Goal: Task Accomplishment & Management: Use online tool/utility

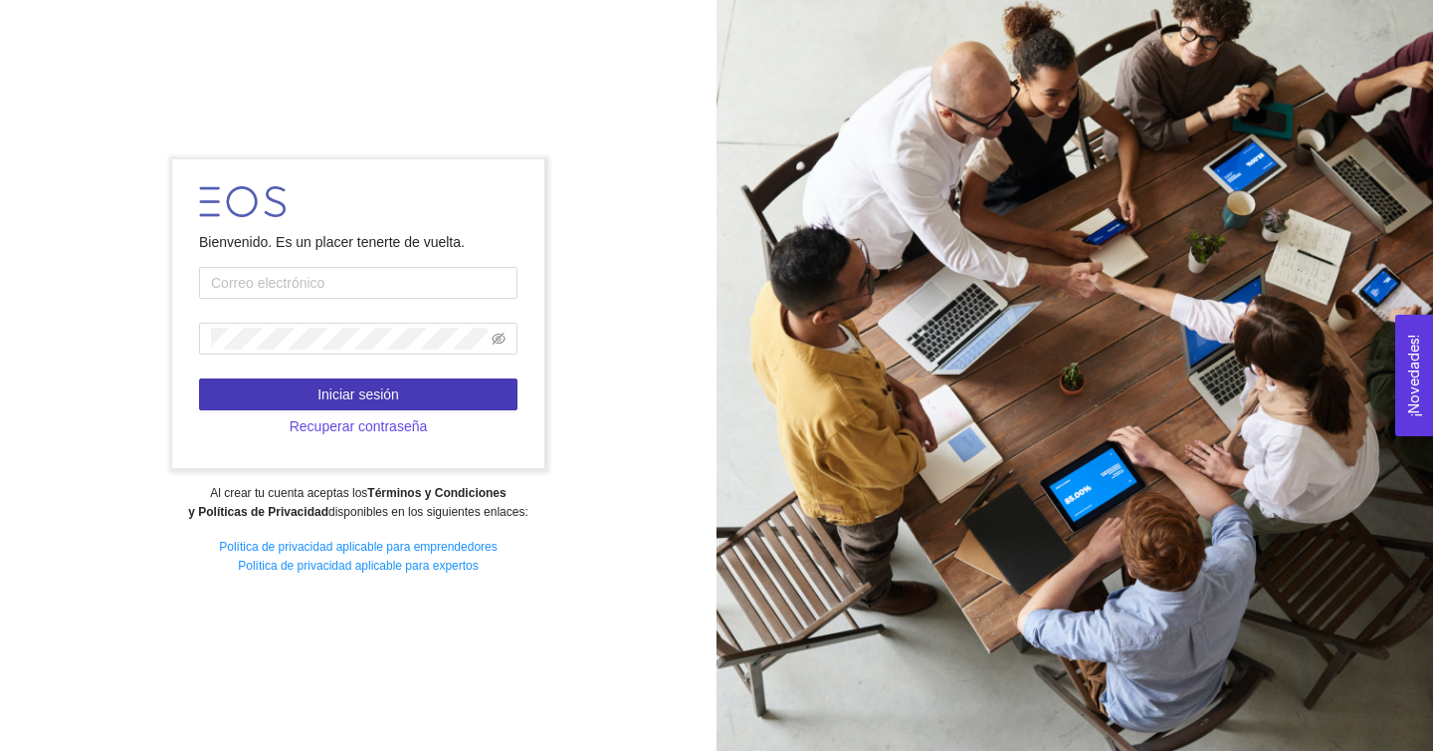
type input "[PERSON_NAME][EMAIL_ADDRESS][PERSON_NAME][DOMAIN_NAME]"
click at [442, 395] on button "Iniciar sesión" at bounding box center [358, 394] width 319 height 32
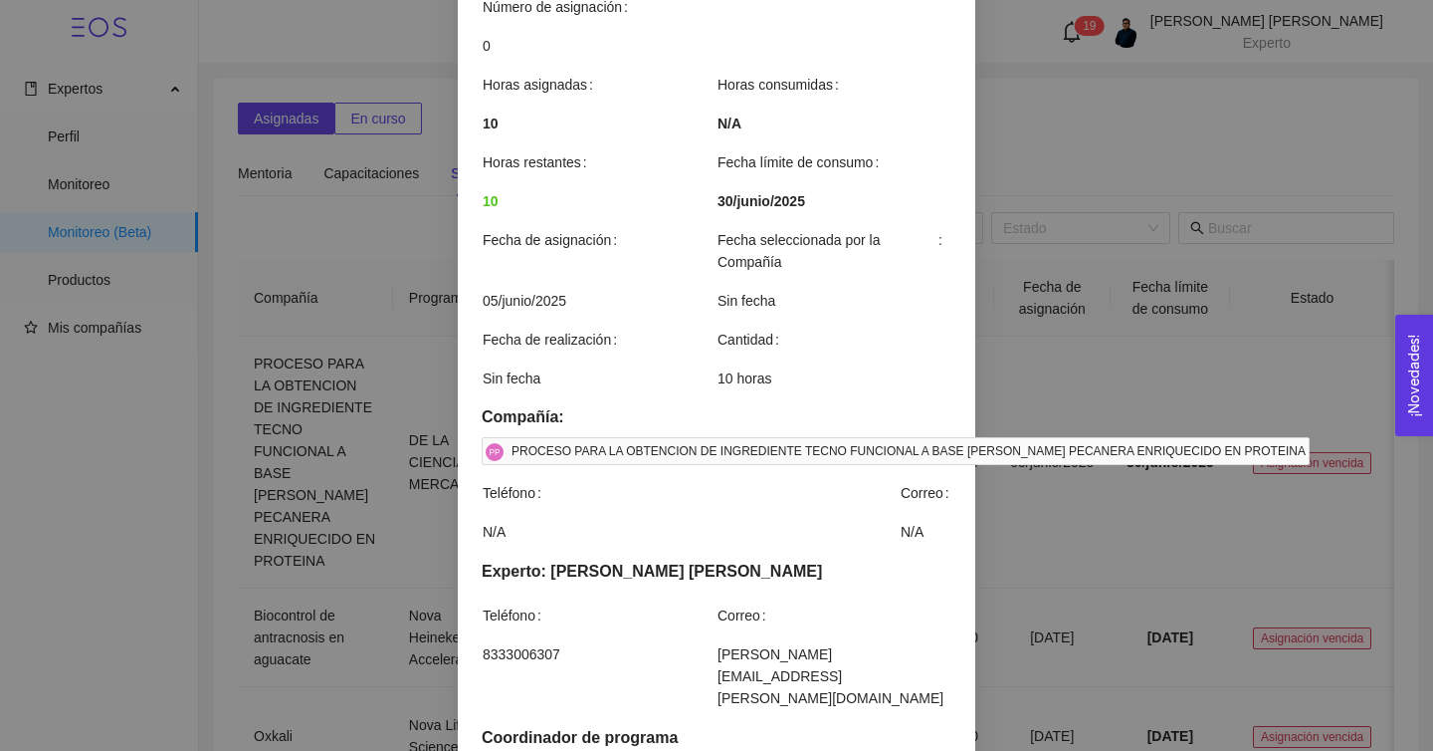
scroll to position [662, 0]
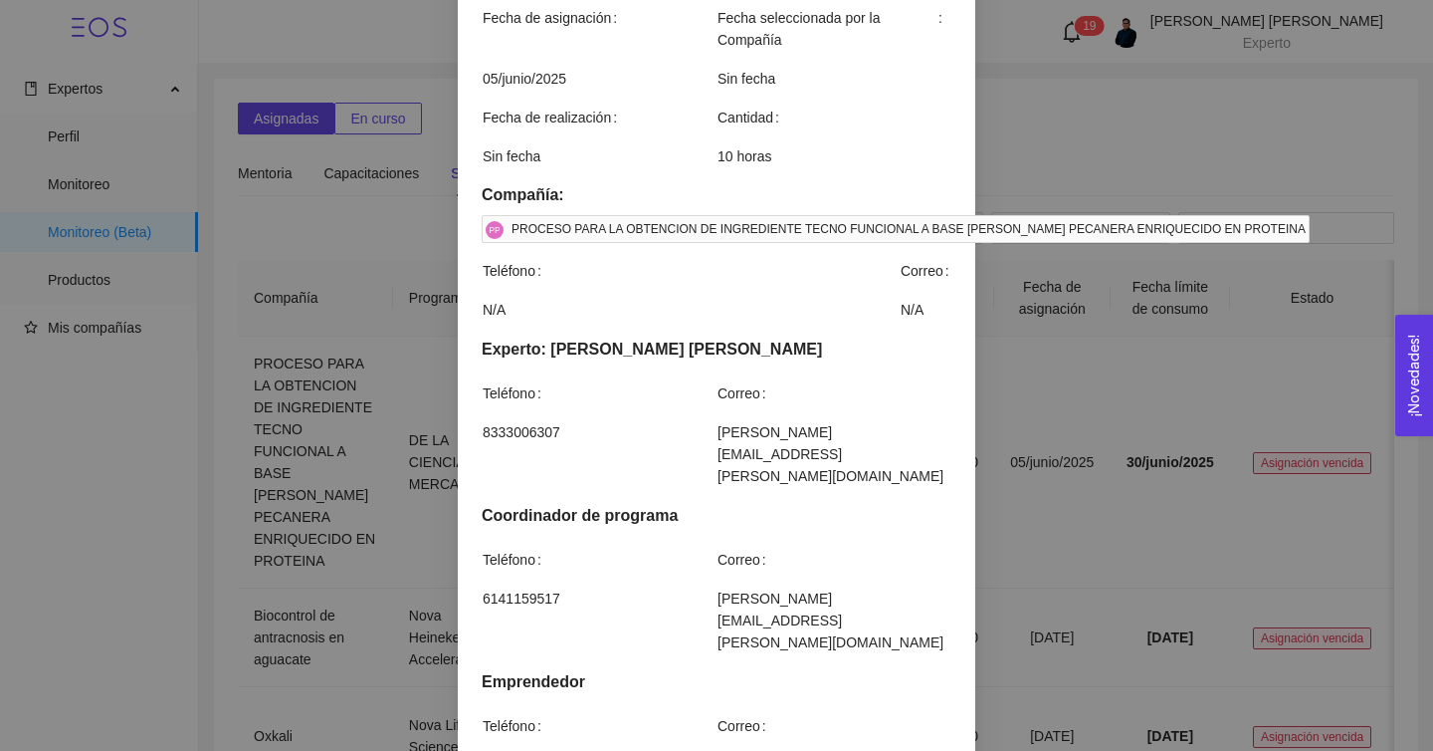
click at [1117, 467] on div "Detalles de servicio Diseño Experimental Definición de diseño experimental adec…" at bounding box center [716, 375] width 1433 height 751
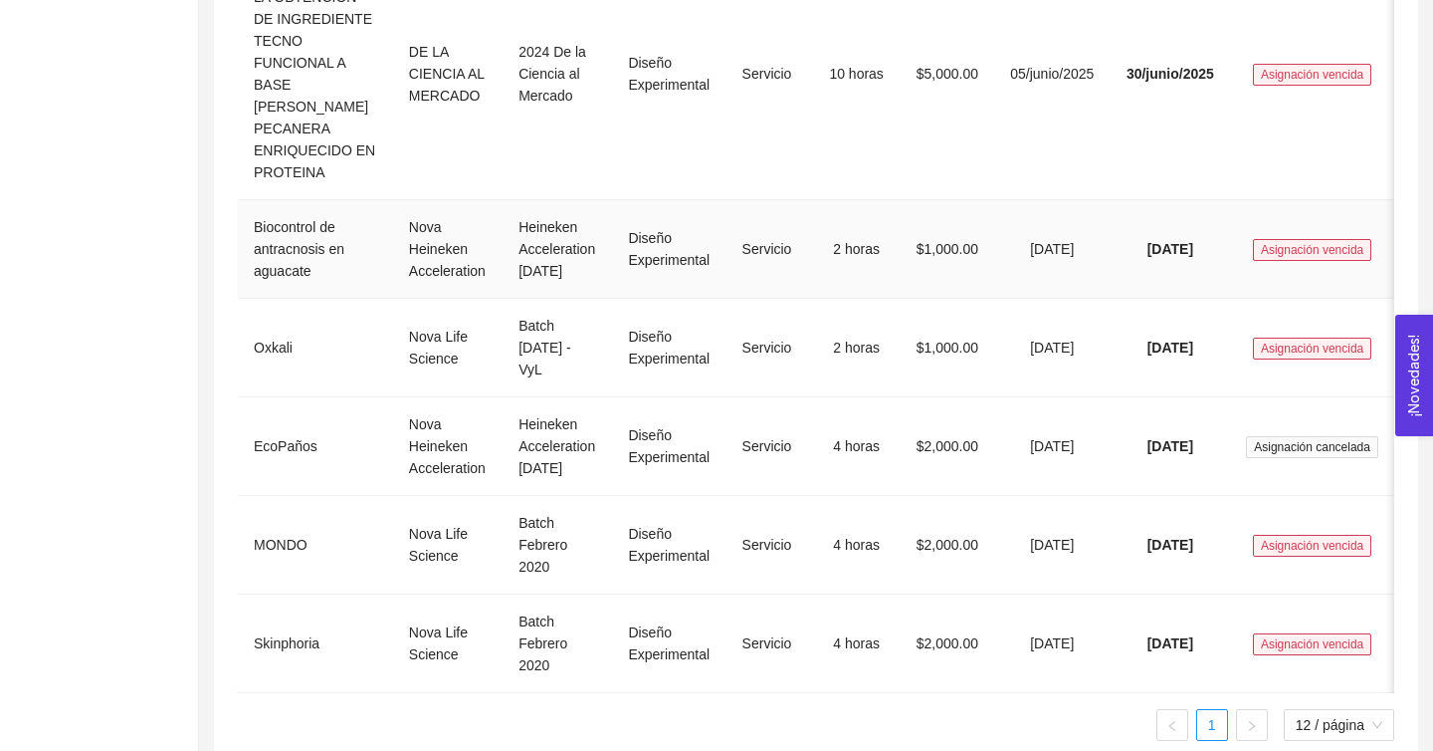
scroll to position [439, 0]
